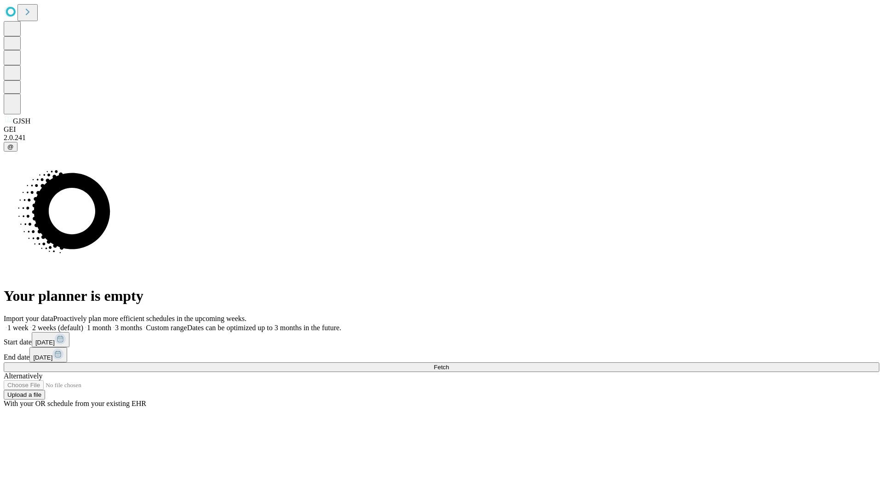
click at [449, 364] on span "Fetch" at bounding box center [440, 367] width 15 height 7
